Goal: Transaction & Acquisition: Subscribe to service/newsletter

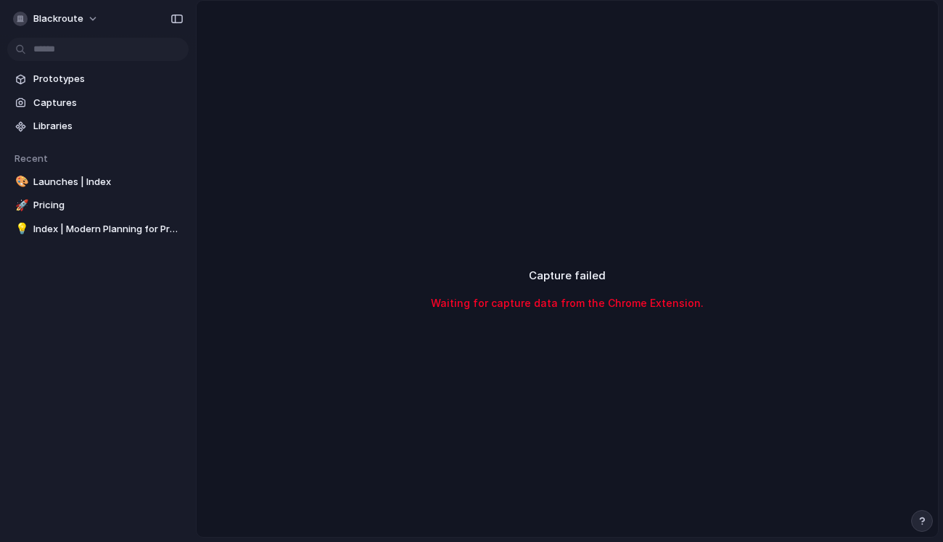
click at [458, 218] on div "Capture failed Waiting for capture data from the Chrome Extension." at bounding box center [567, 289] width 741 height 577
click at [25, 178] on div "🎨" at bounding box center [20, 181] width 10 height 17
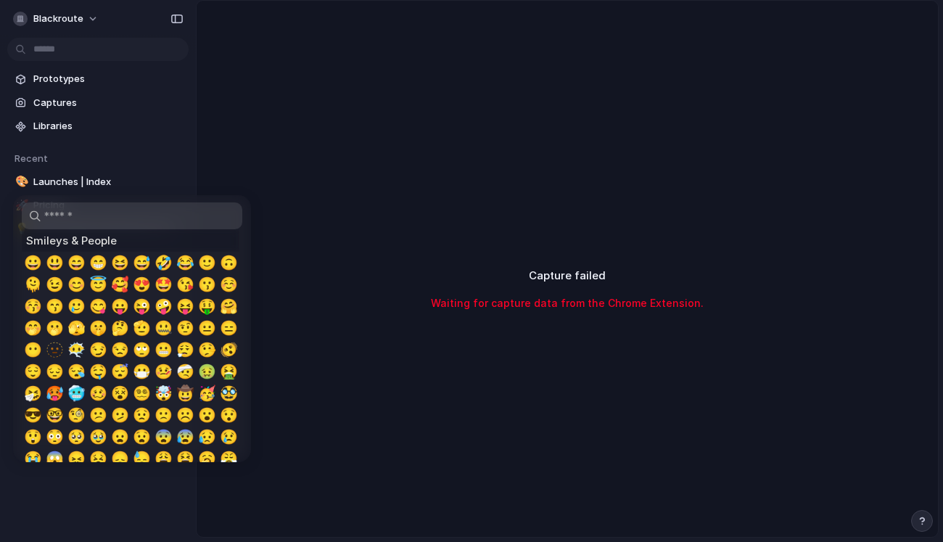
click at [97, 173] on div at bounding box center [471, 271] width 943 height 542
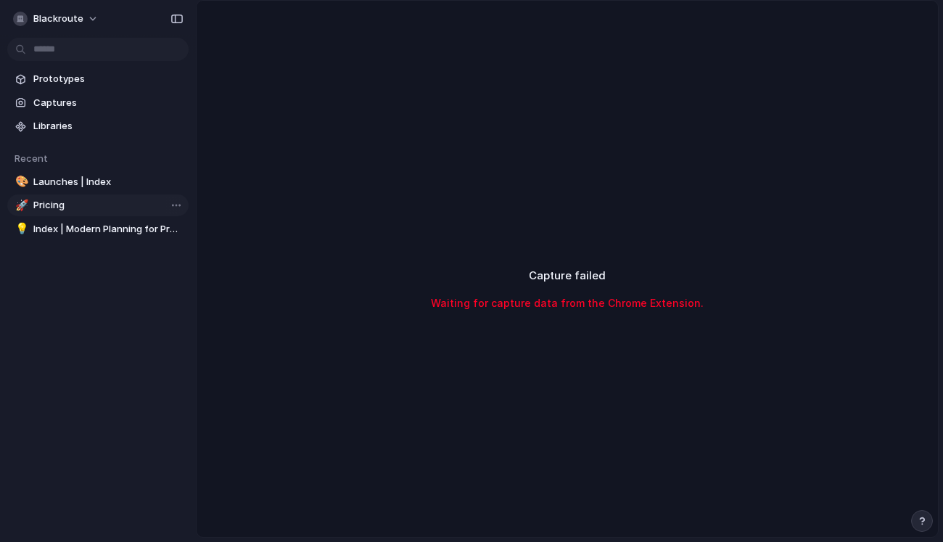
click at [66, 205] on span "Pricing" at bounding box center [107, 205] width 149 height 15
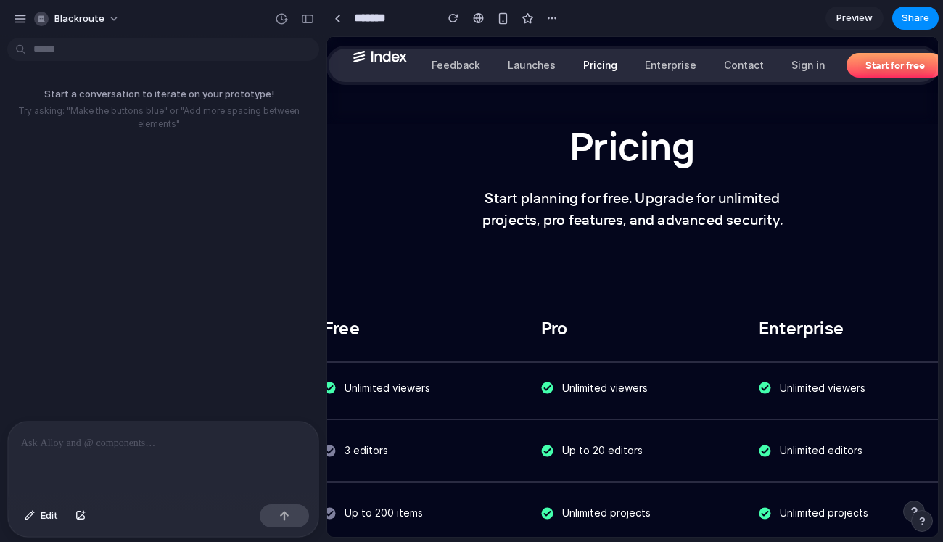
click at [424, 238] on div "Free Pro Enterprise" at bounding box center [632, 300] width 653 height 125
click at [26, 20] on div "button" at bounding box center [20, 18] width 13 height 13
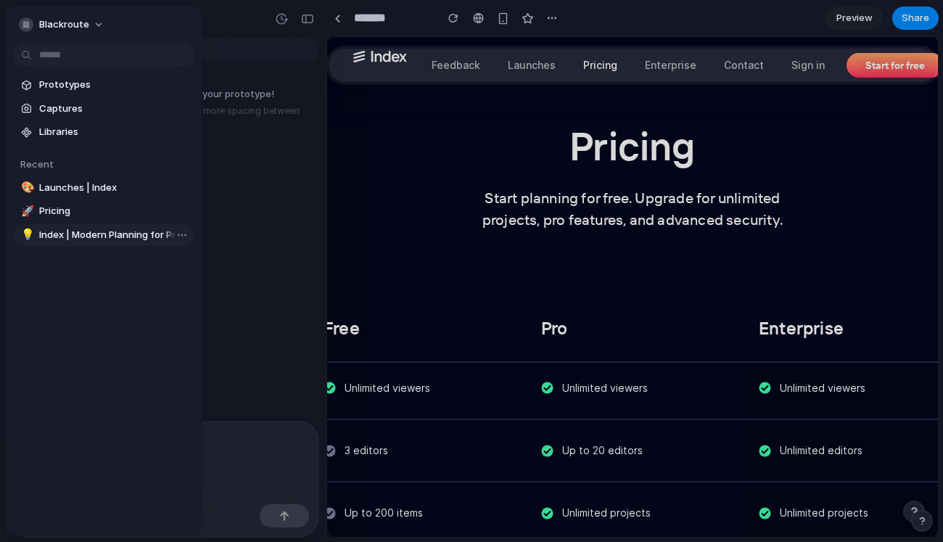
click at [62, 241] on span "Index | Modern Planning for Product Management" at bounding box center [113, 235] width 149 height 15
type input "**********"
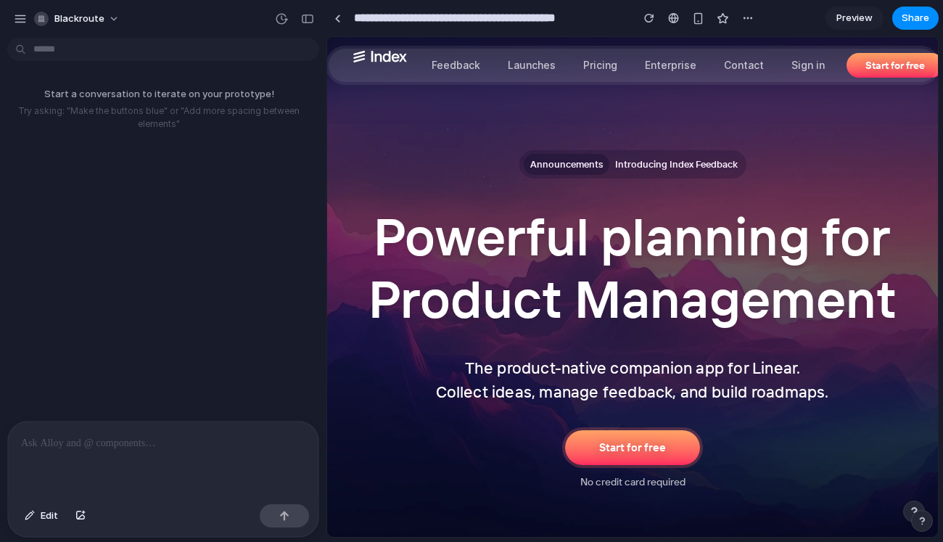
click at [630, 450] on span "Start for free" at bounding box center [632, 447] width 67 height 14
click at [636, 482] on span "No credit card required" at bounding box center [632, 482] width 105 height 16
click at [644, 456] on button "Start for free" at bounding box center [632, 447] width 135 height 35
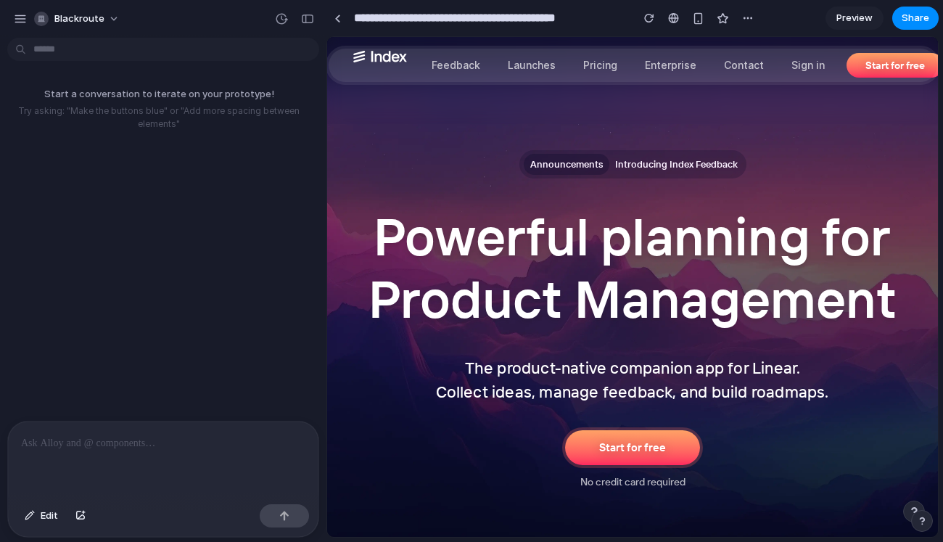
click at [597, 375] on h4 "The product-native companion app for Linear. Collect ideas, manage feedback, an…" at bounding box center [632, 380] width 392 height 48
click at [628, 458] on button "Start for free" at bounding box center [632, 447] width 135 height 35
click at [561, 341] on div "Announcements Introducing Index Feedback Powerful planning for Product Manageme…" at bounding box center [633, 247] width 836 height 485
click at [640, 161] on span "Introducing Index Feedback" at bounding box center [676, 164] width 123 height 15
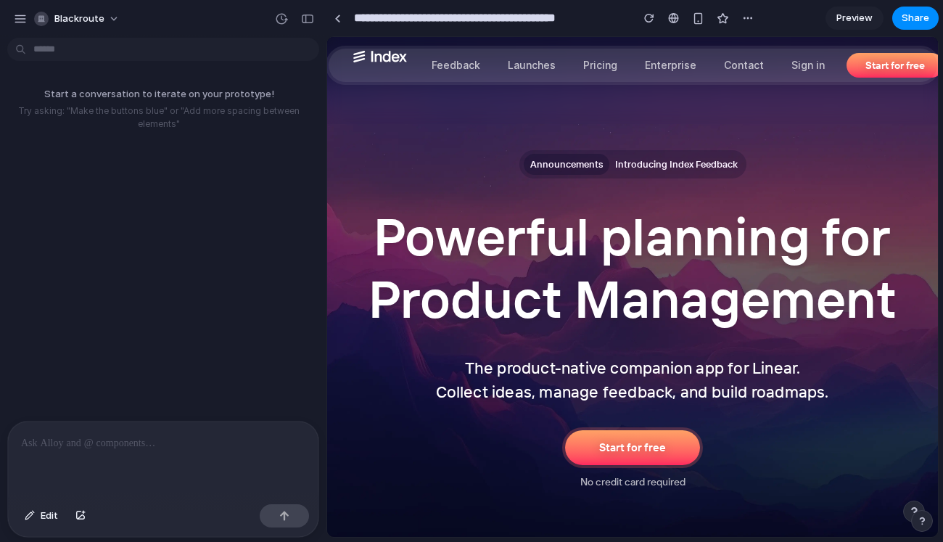
click at [557, 157] on span "Announcements" at bounding box center [567, 164] width 86 height 21
click at [648, 164] on span "Introducing Index Feedback" at bounding box center [676, 164] width 123 height 15
click at [584, 169] on span "Announcements" at bounding box center [567, 164] width 86 height 21
